Goal: Task Accomplishment & Management: Use online tool/utility

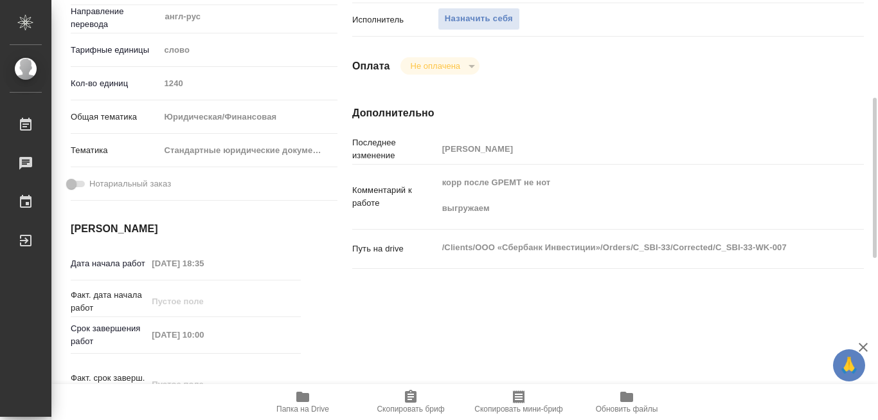
scroll to position [321, 0]
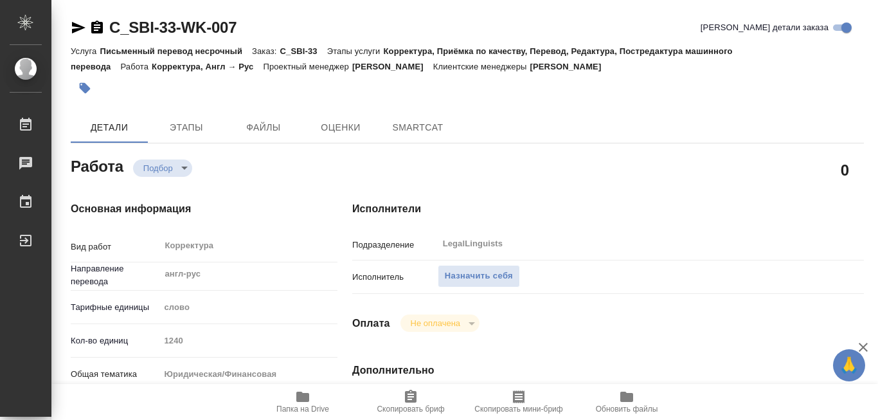
type textarea "x"
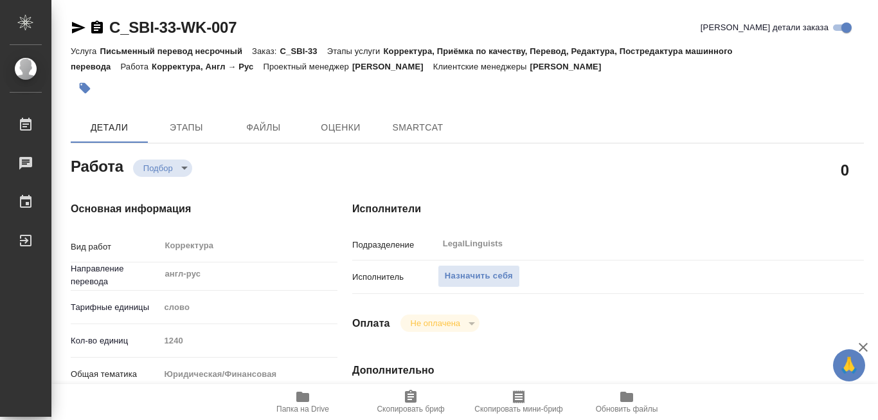
type textarea "x"
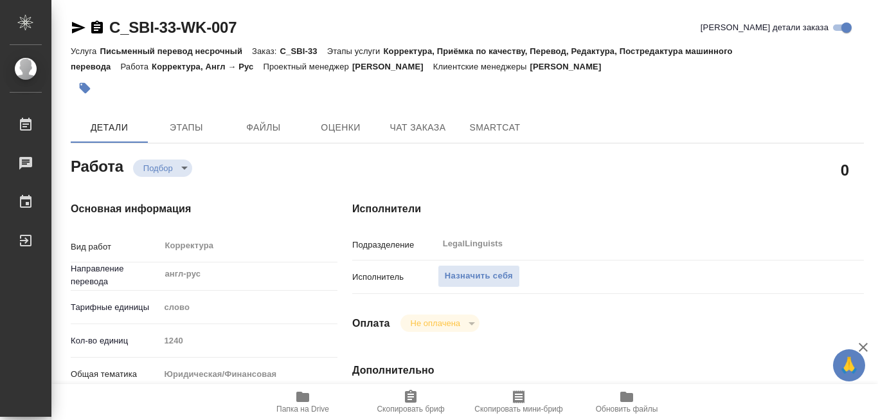
type textarea "x"
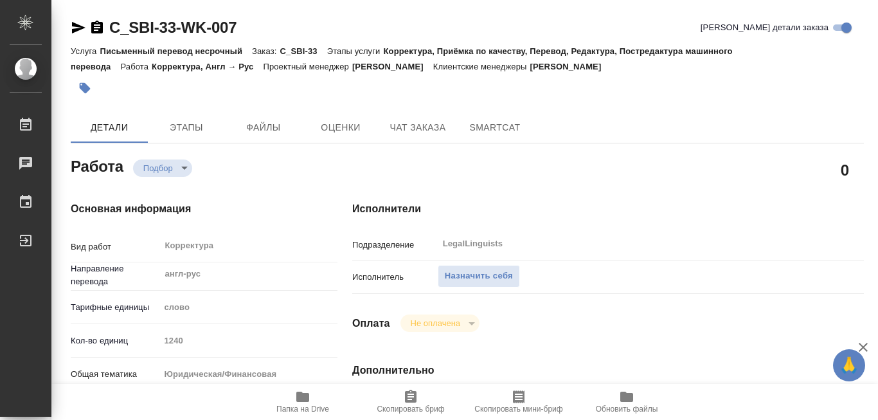
type textarea "x"
